Goal: Transaction & Acquisition: Purchase product/service

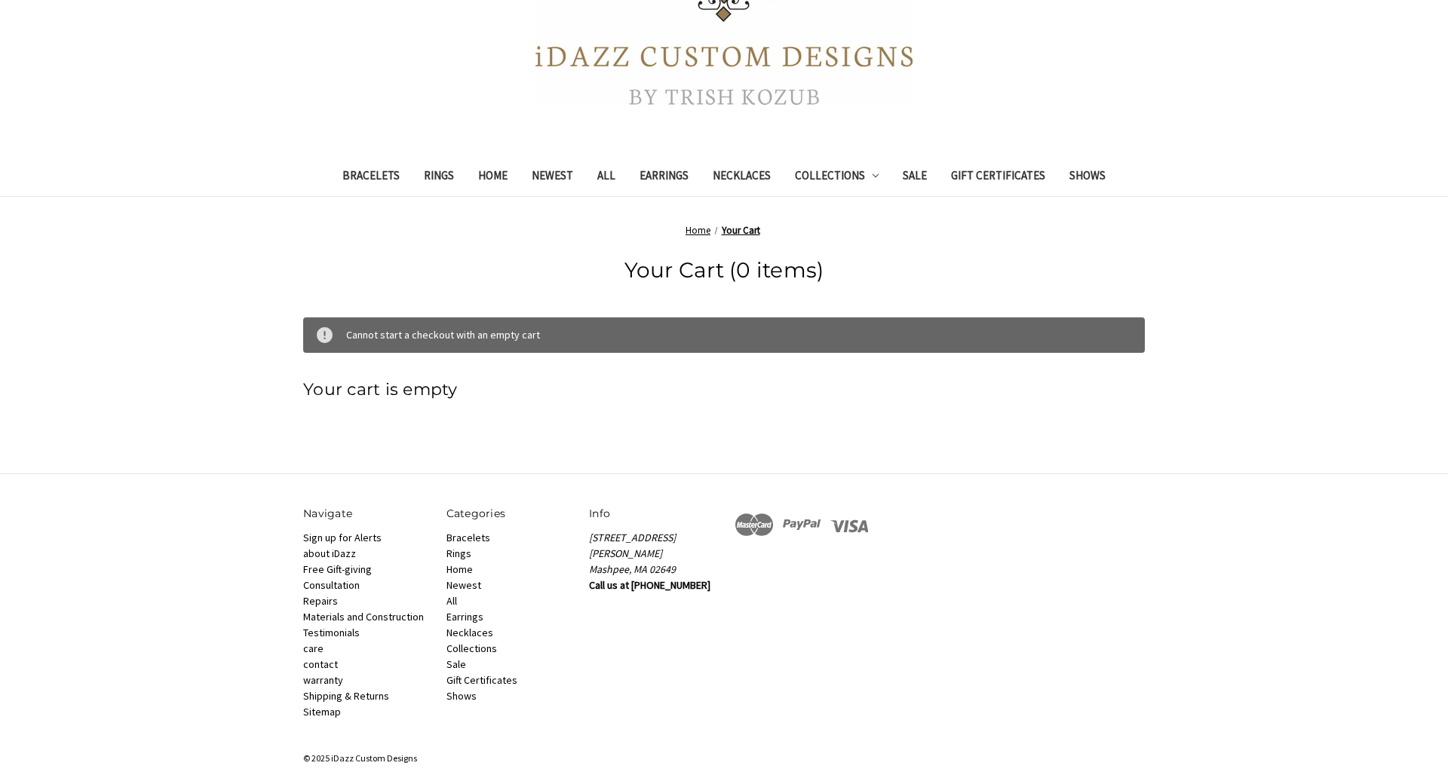
scroll to position [288, 0]
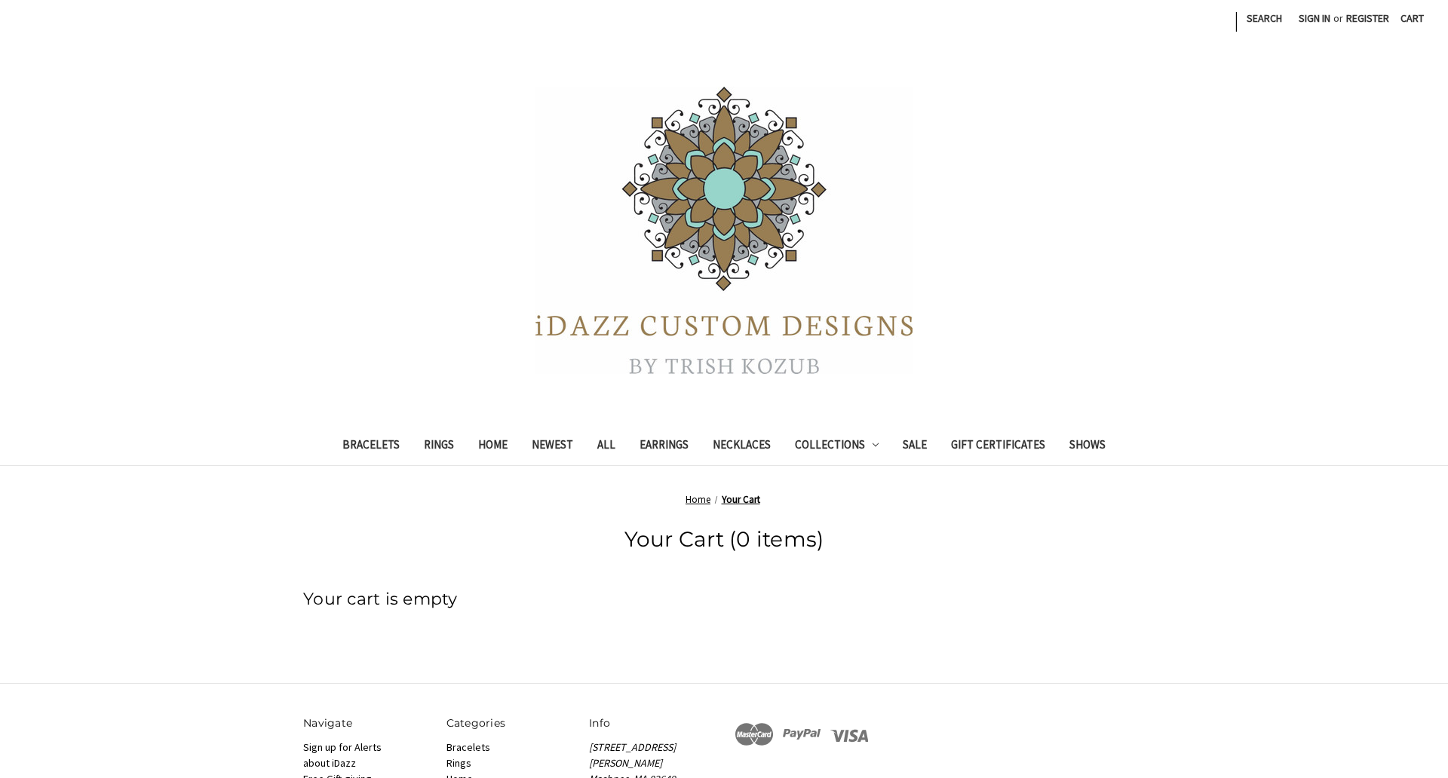
scroll to position [228, 0]
